Goal: Navigation & Orientation: Go to known website

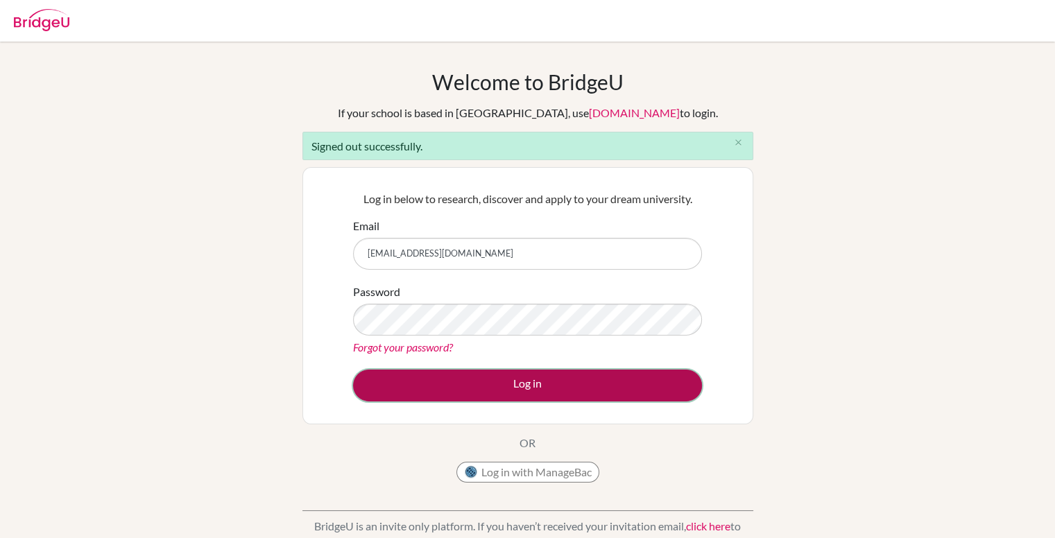
click at [523, 376] on button "Log in" at bounding box center [527, 386] width 349 height 32
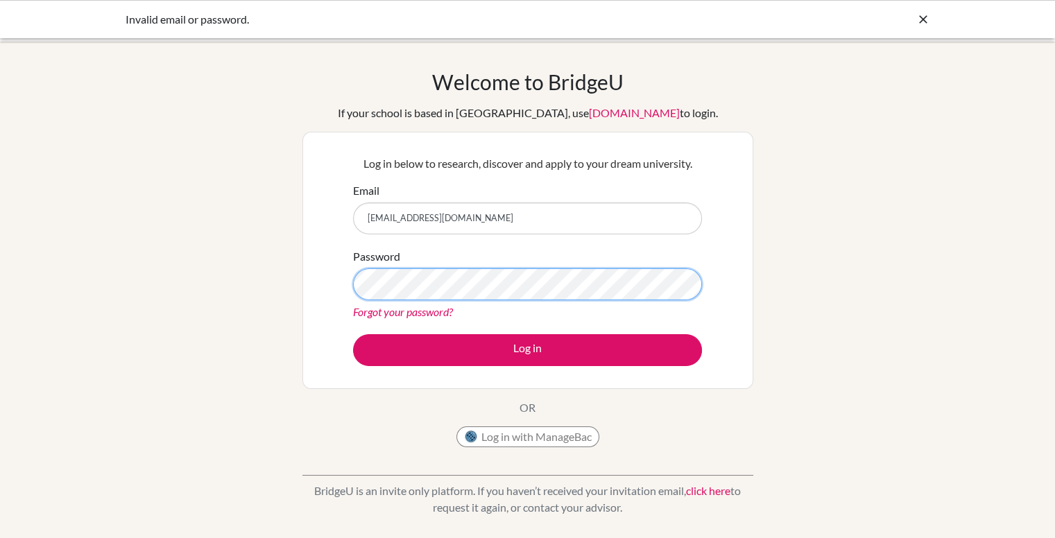
click at [349, 283] on div "Log in below to research, discover and apply to your dream university. Email [E…" at bounding box center [528, 260] width 366 height 228
click at [361, 303] on div "Password Forgot your password?" at bounding box center [527, 284] width 349 height 72
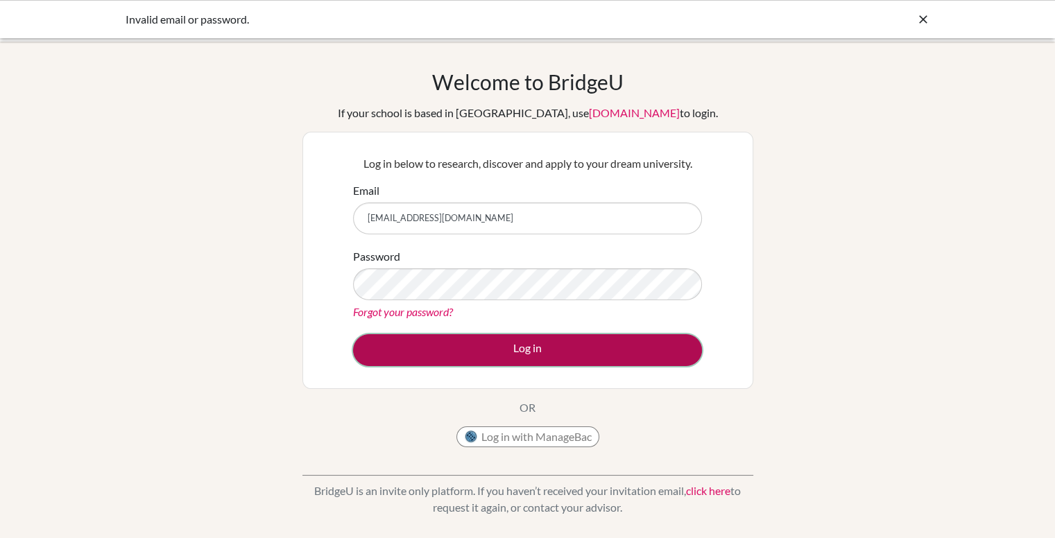
scroll to position [0, 0]
click at [395, 345] on button "Log in" at bounding box center [527, 350] width 349 height 32
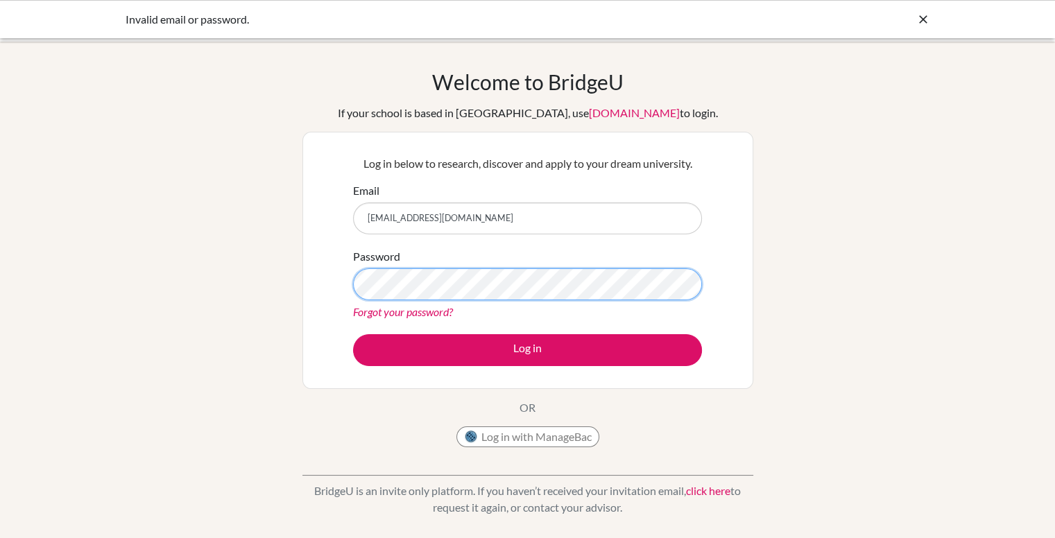
click at [327, 279] on div "Log in below to research, discover and apply to your dream university. Email [E…" at bounding box center [527, 260] width 451 height 257
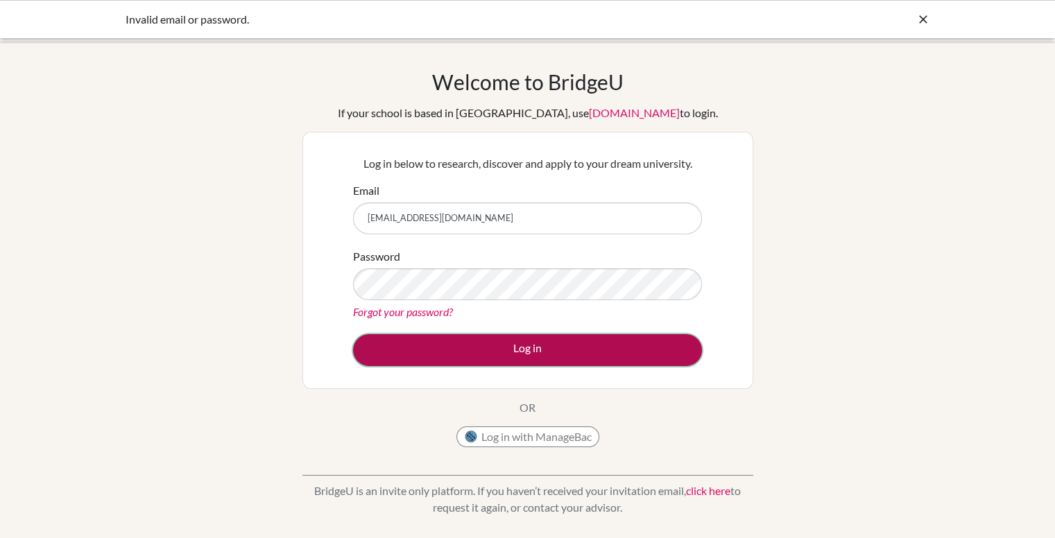
click at [399, 347] on button "Log in" at bounding box center [527, 350] width 349 height 32
